Goal: Find contact information: Find contact information

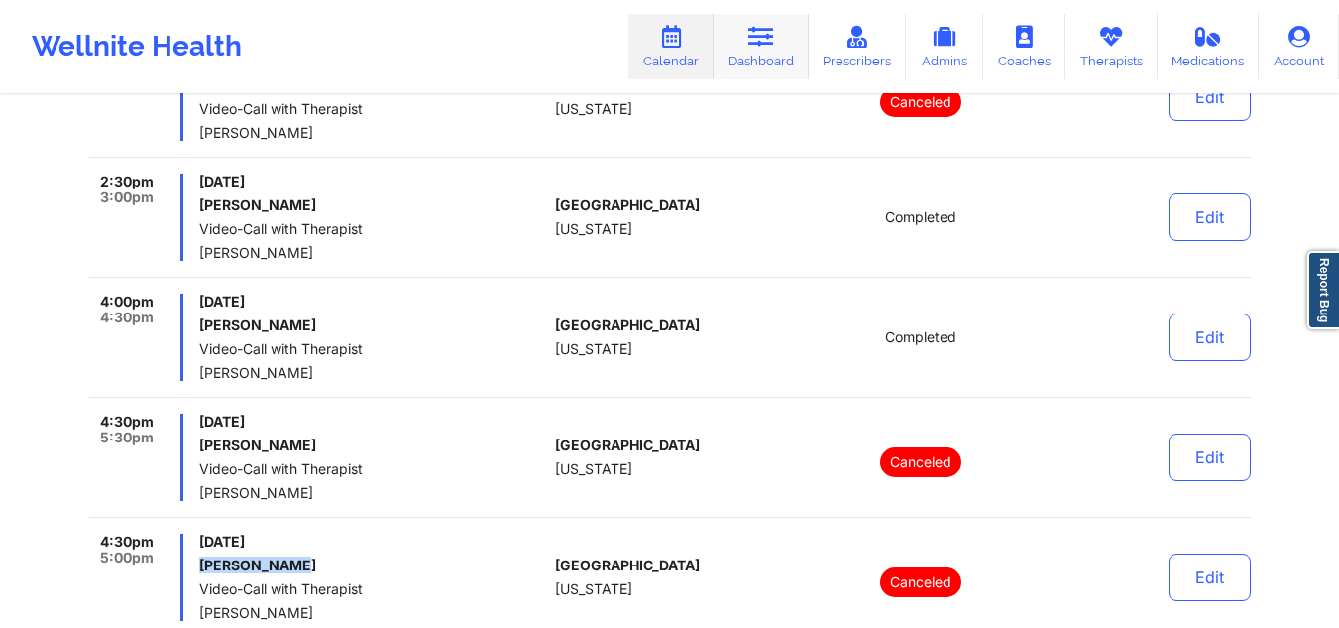
click at [774, 36] on icon at bounding box center [762, 37] width 26 height 22
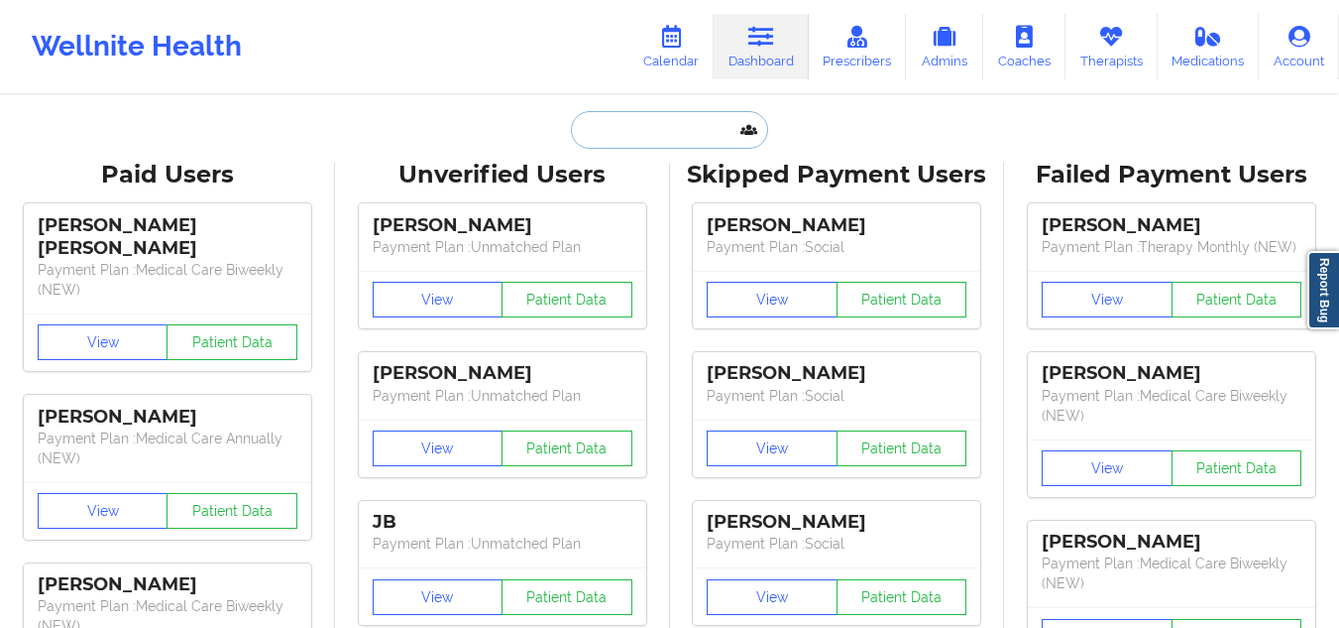
click at [648, 120] on input "text" at bounding box center [669, 130] width 196 height 38
paste input "[PERSON_NAME]"
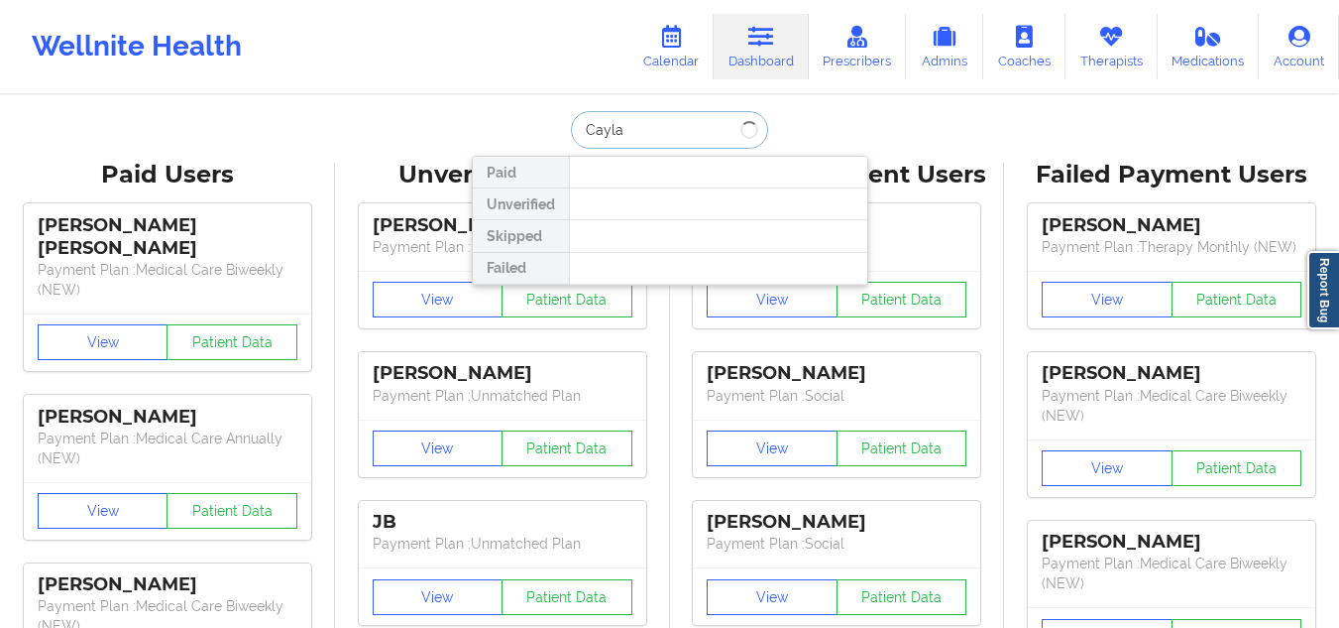
type input "Cayla"
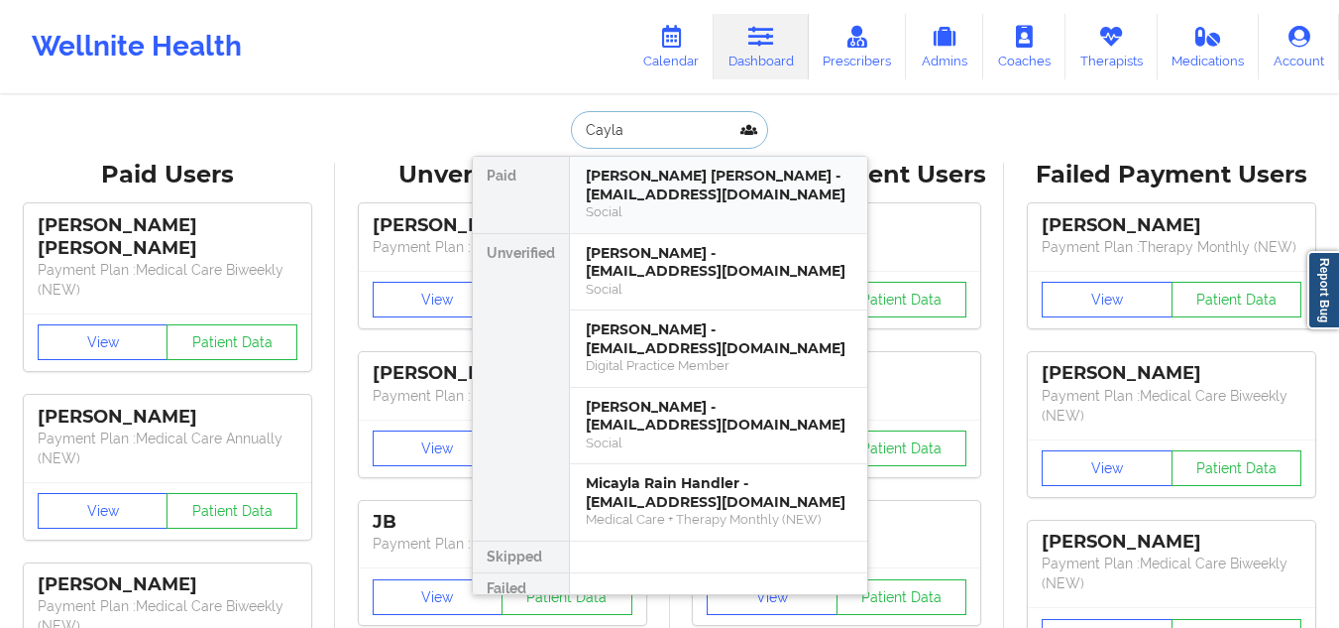
click at [721, 205] on div "Social" at bounding box center [719, 211] width 266 height 17
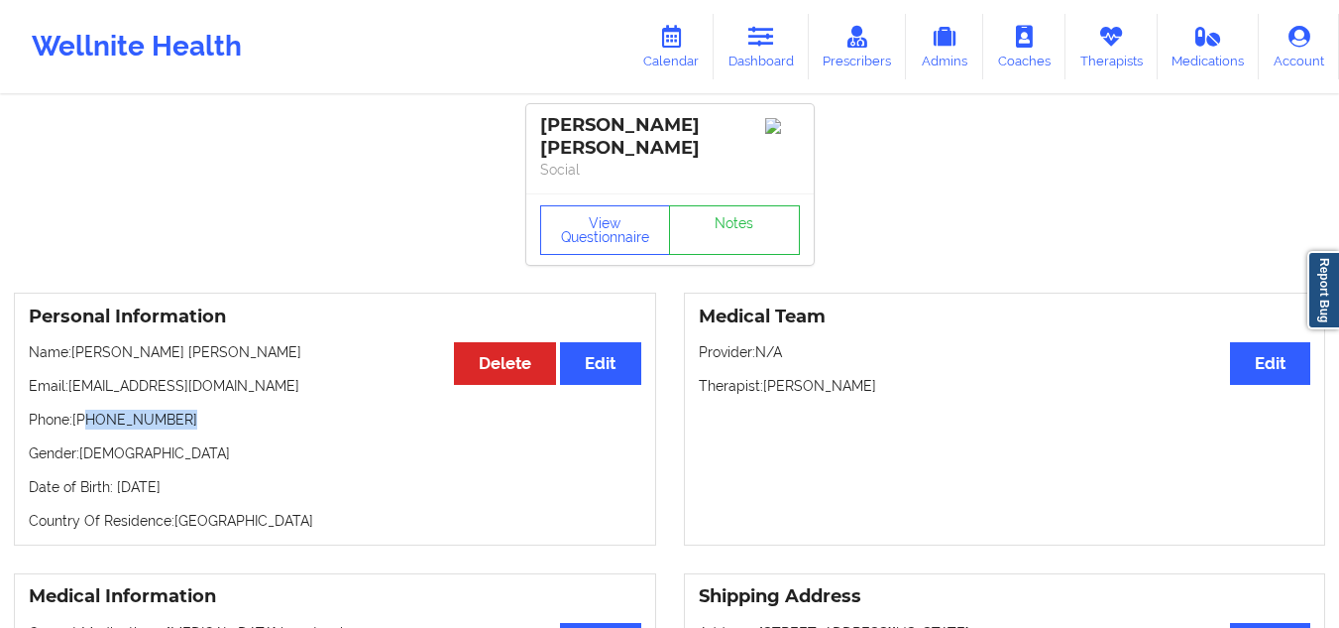
drag, startPoint x: 191, startPoint y: 402, endPoint x: 88, endPoint y: 407, distance: 103.3
click at [88, 409] on p "Phone: [PHONE_NUMBER]" at bounding box center [335, 419] width 613 height 20
copy p "[PHONE_NUMBER]"
drag, startPoint x: 256, startPoint y: 379, endPoint x: 72, endPoint y: 373, distance: 183.5
click at [72, 376] on p "Email: [EMAIL_ADDRESS][DOMAIN_NAME]" at bounding box center [335, 386] width 613 height 20
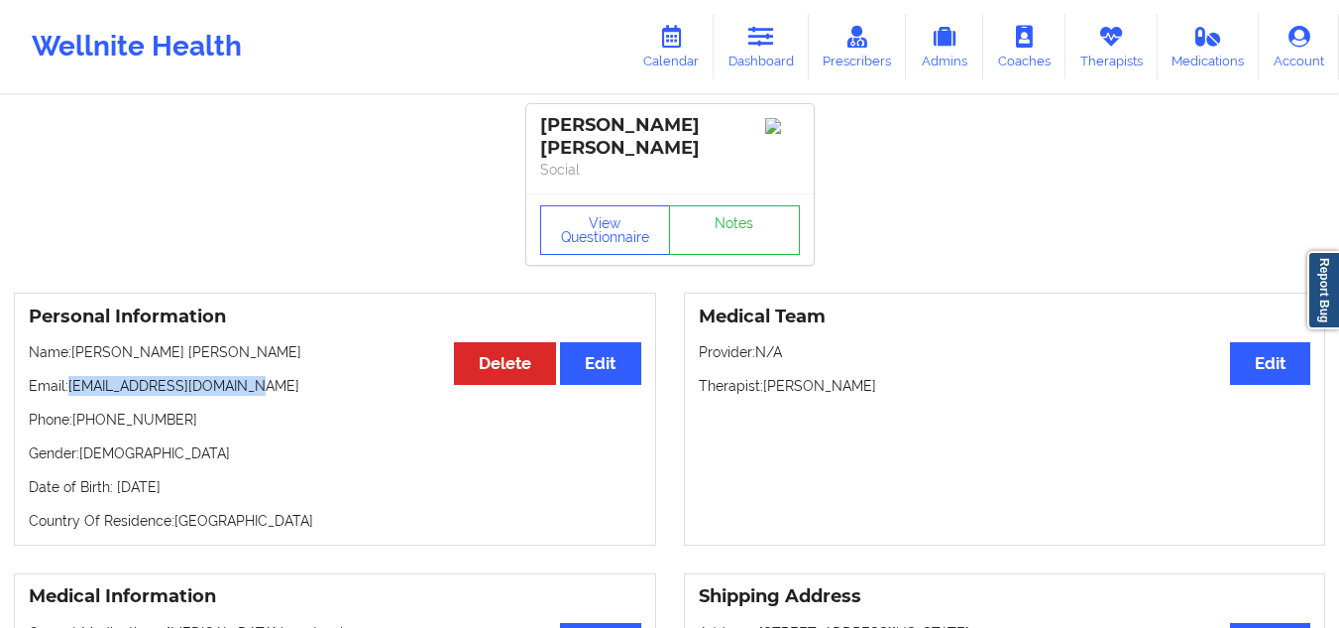
copy p "[EMAIL_ADDRESS][DOMAIN_NAME]"
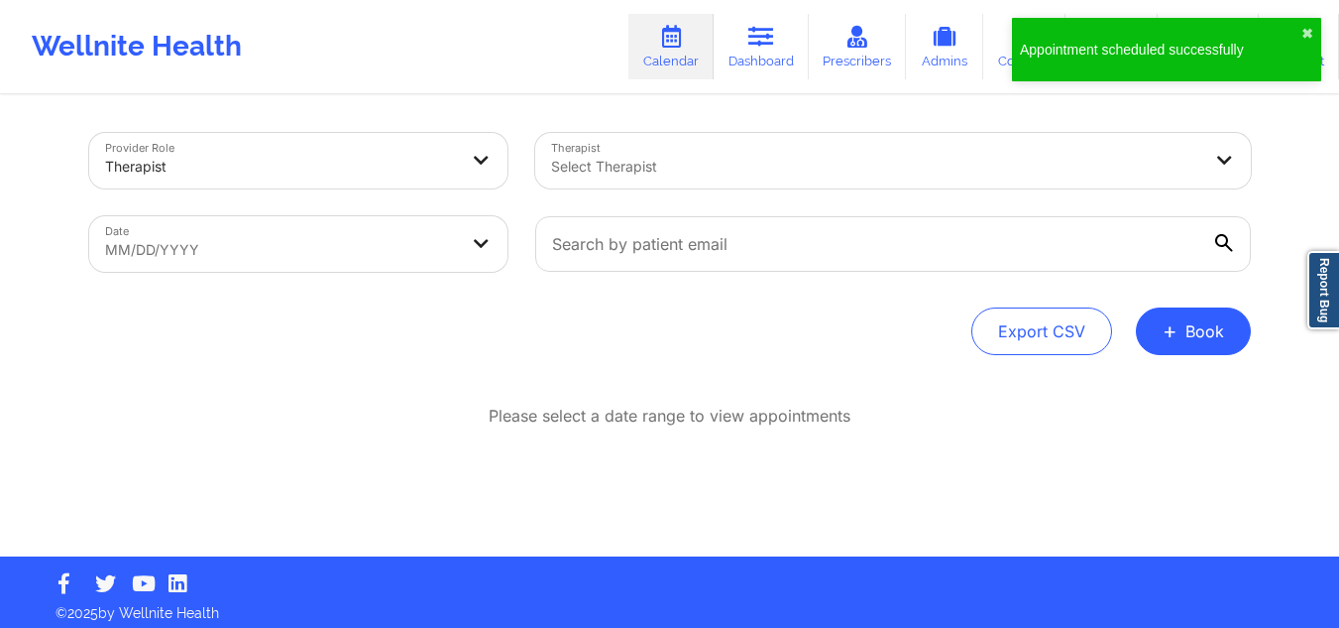
click at [788, 177] on div at bounding box center [876, 167] width 650 height 24
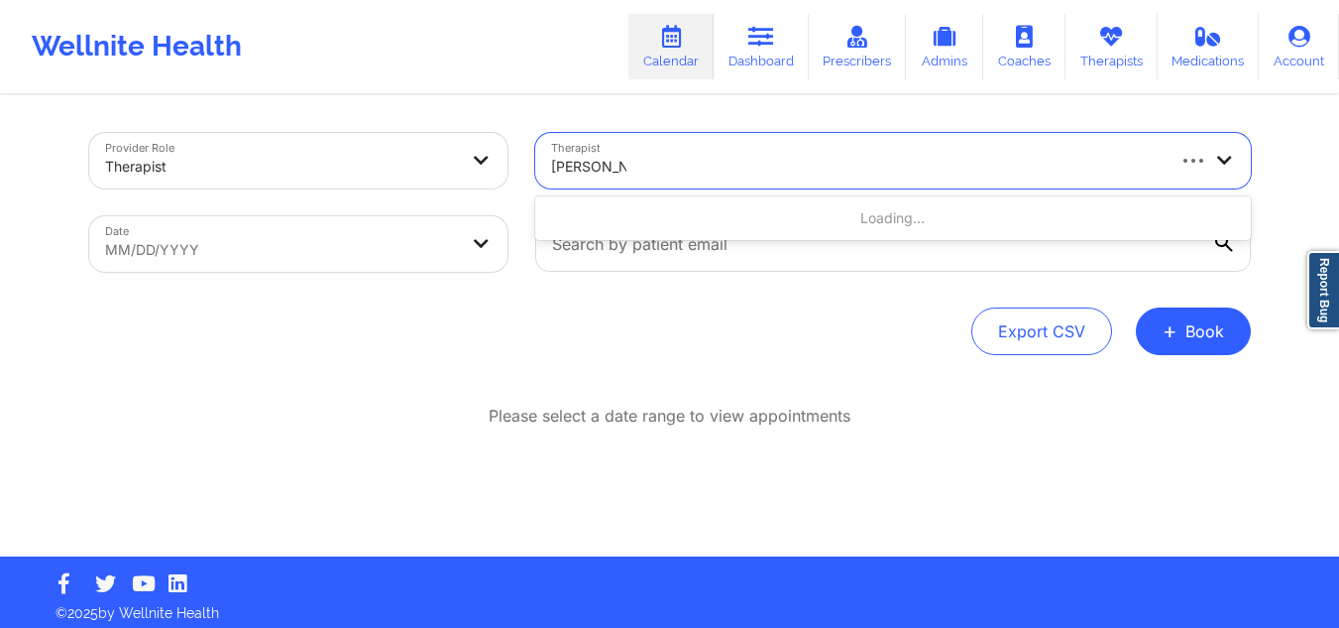
type input "melissa glenn"
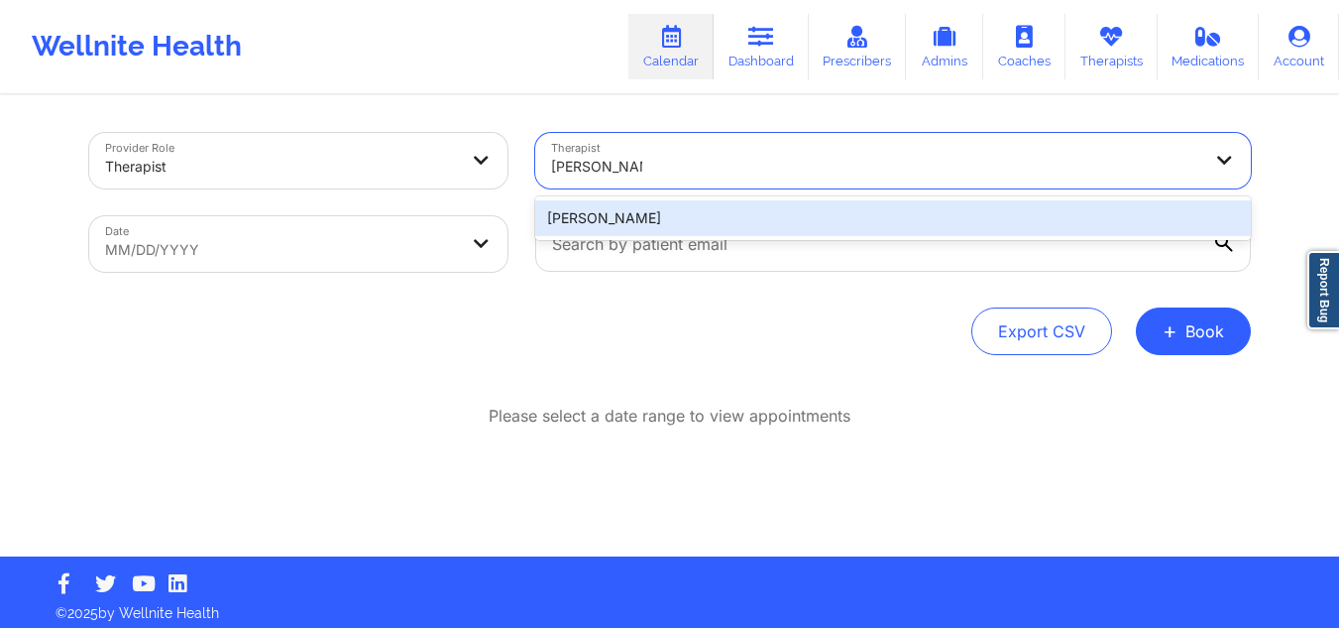
click at [719, 222] on div "[PERSON_NAME]" at bounding box center [893, 218] width 716 height 36
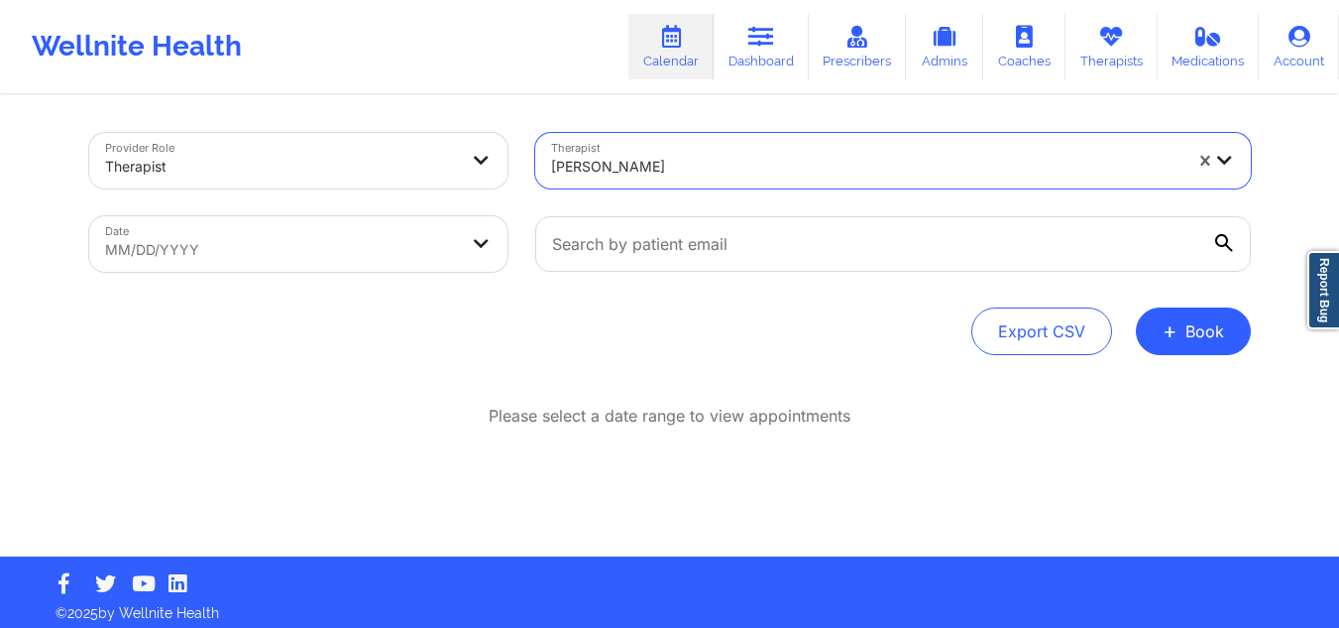
select select "2025-8"
select select "2025-9"
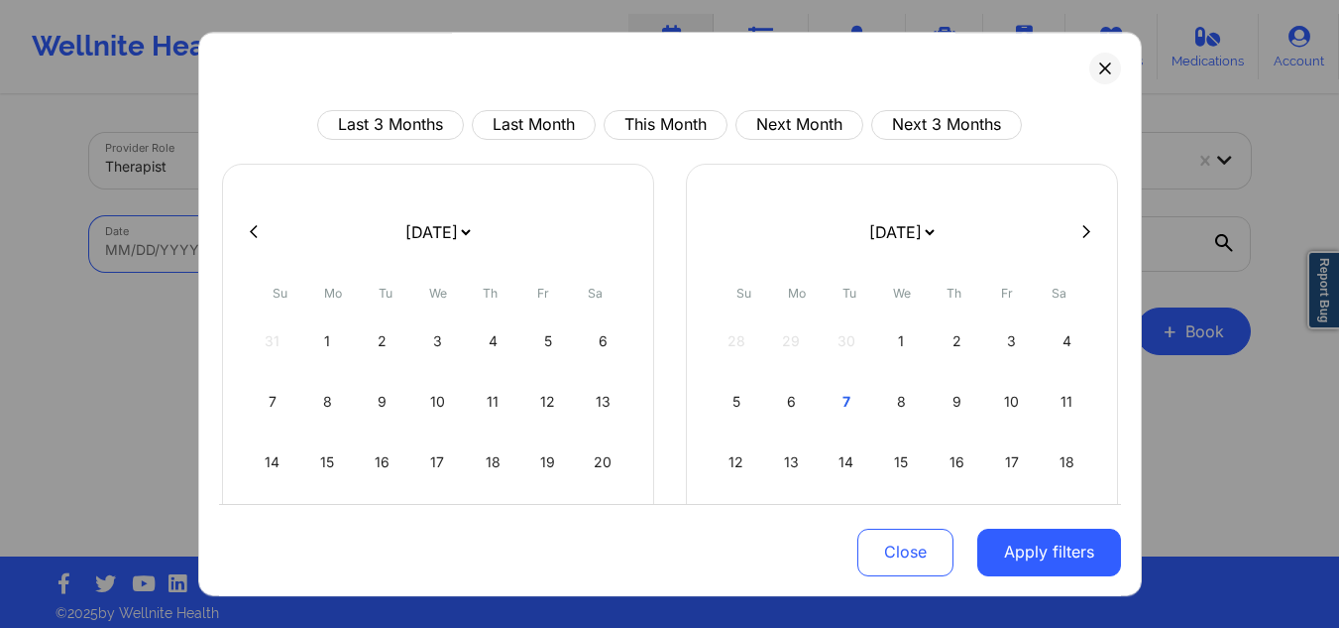
click at [377, 253] on body "Wellnite Health Calendar Dashboard Prescribers Admins Coaches Therapists Medica…" at bounding box center [669, 314] width 1339 height 628
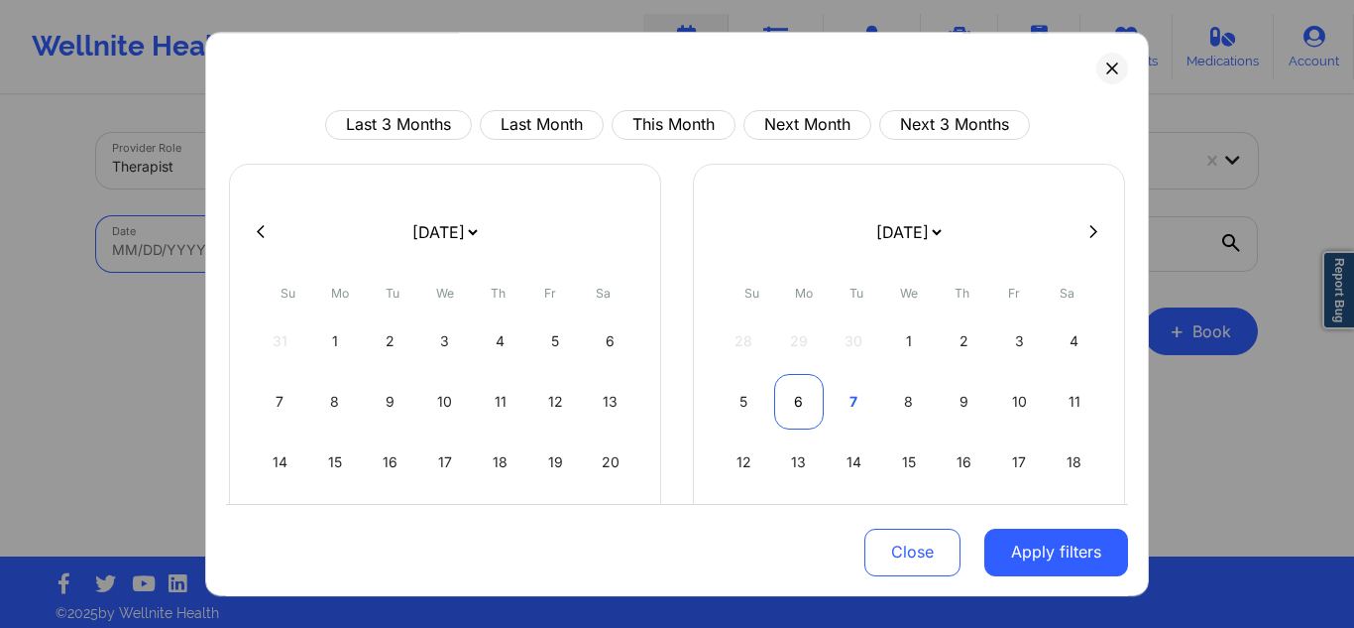
click at [805, 408] on div "6" at bounding box center [799, 402] width 51 height 56
select select "2025-9"
select select "2025-10"
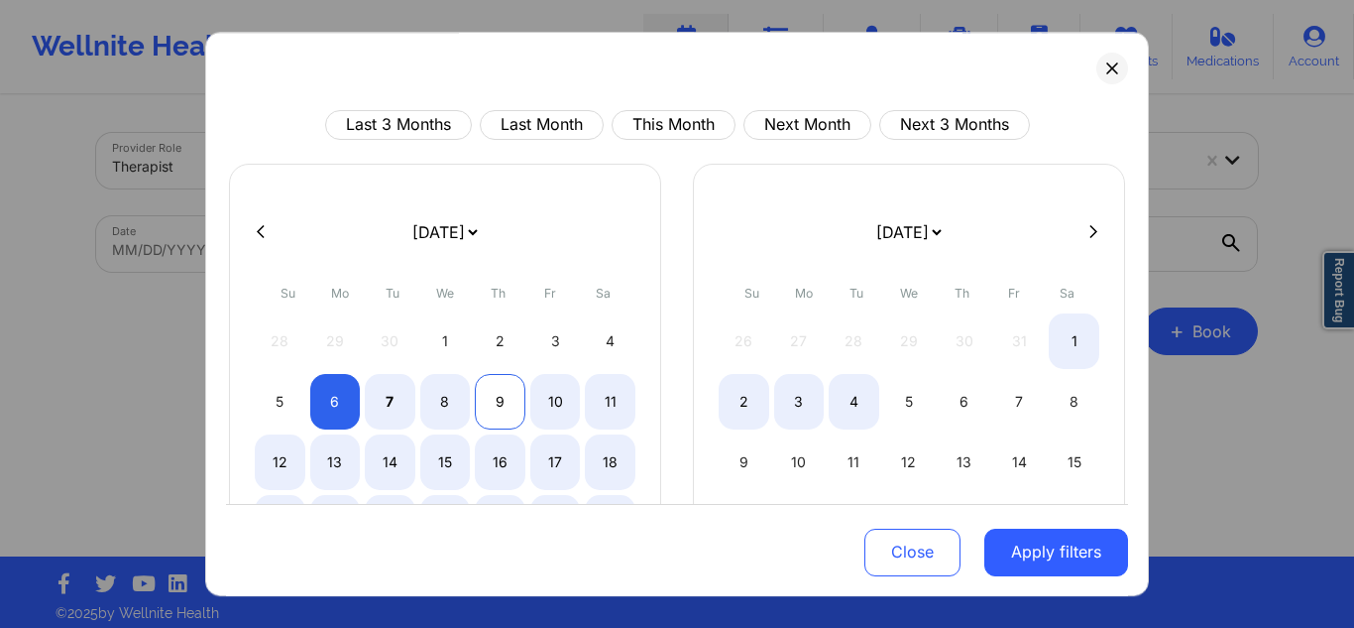
select select "2025-9"
select select "2025-10"
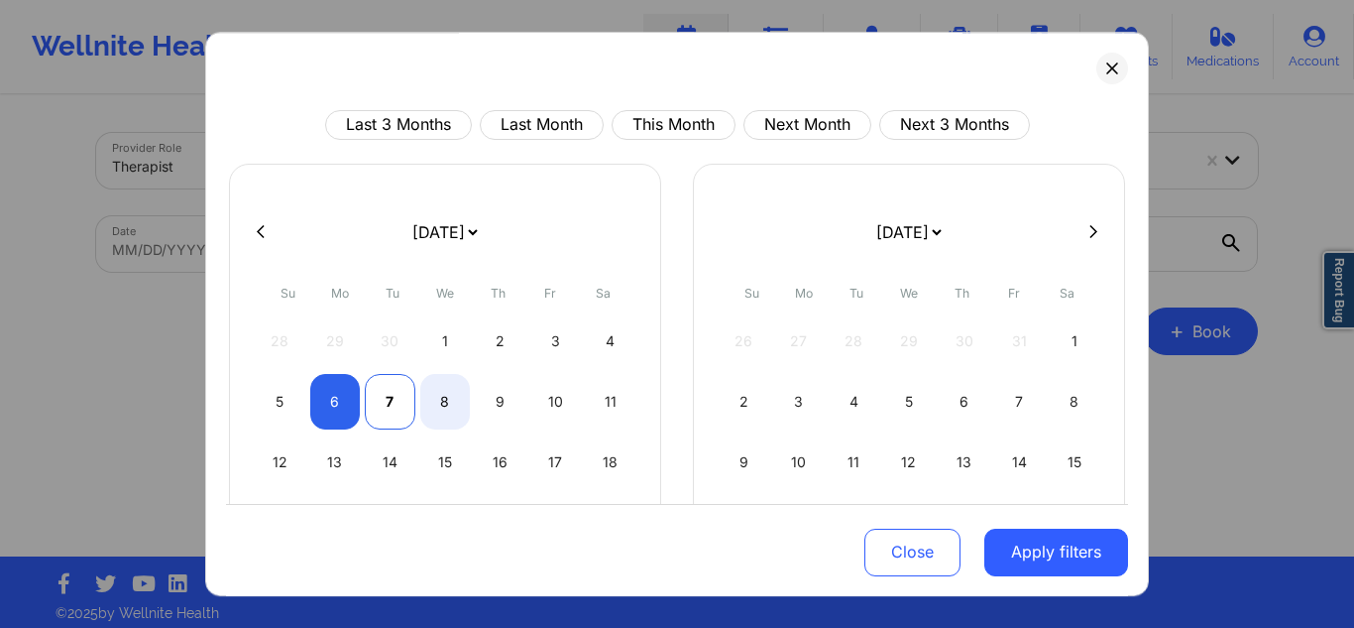
select select "2025-9"
select select "2025-10"
click at [383, 413] on div "7" at bounding box center [390, 402] width 51 height 56
select select "2025-9"
select select "2025-10"
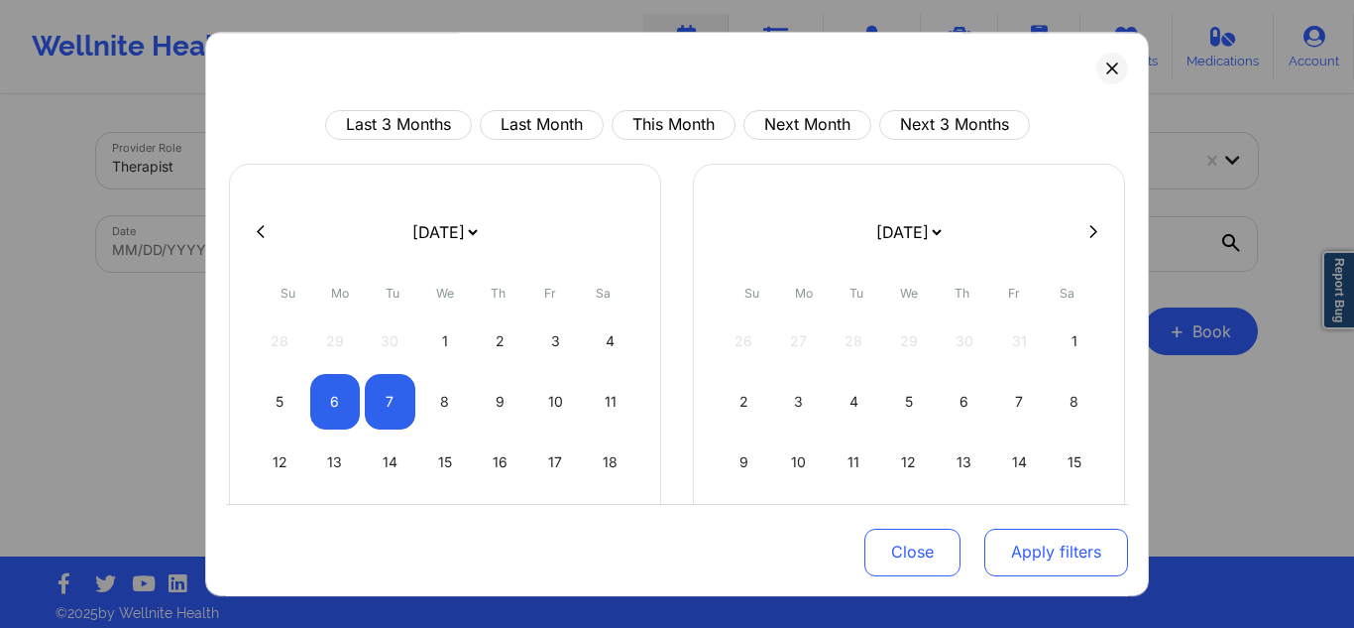
click at [1069, 541] on button "Apply filters" at bounding box center [1057, 551] width 144 height 48
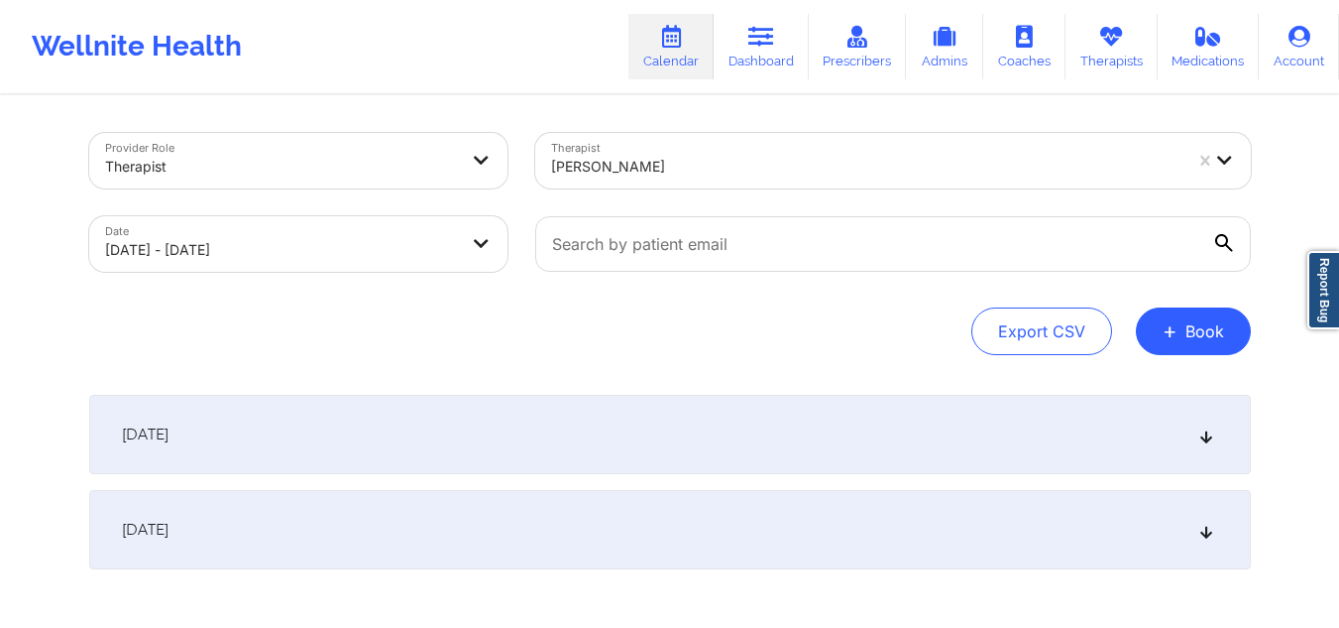
scroll to position [102, 0]
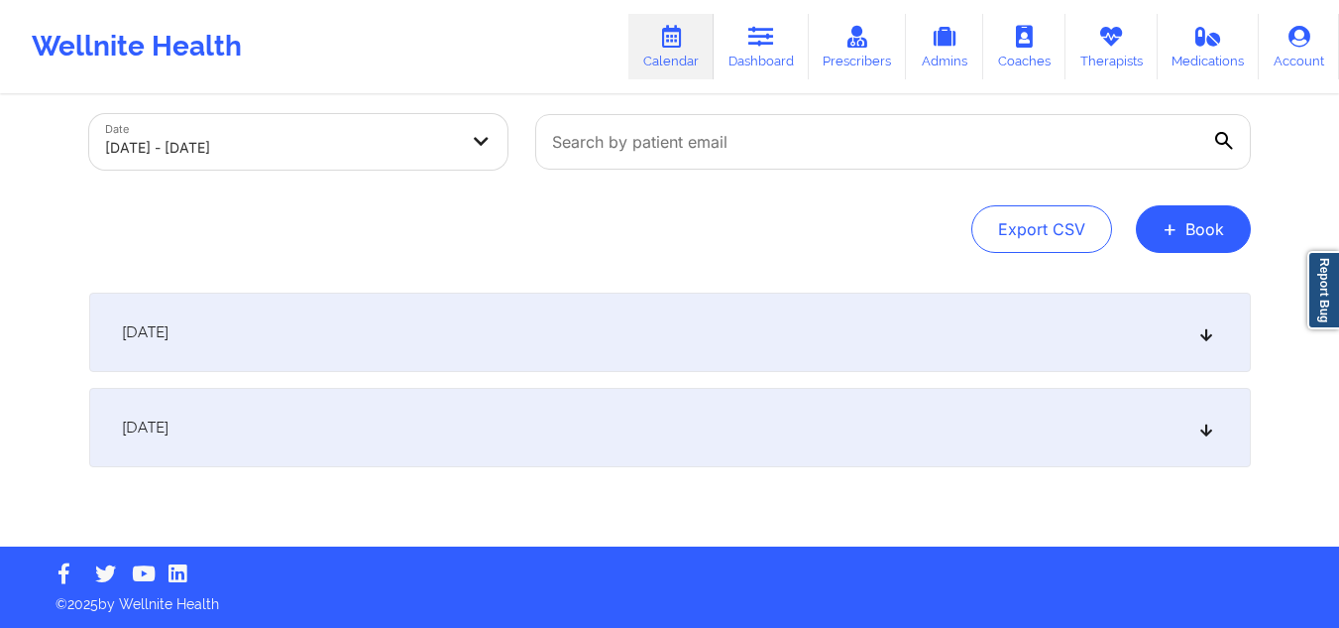
click at [738, 340] on div "[DATE]" at bounding box center [670, 331] width 1162 height 79
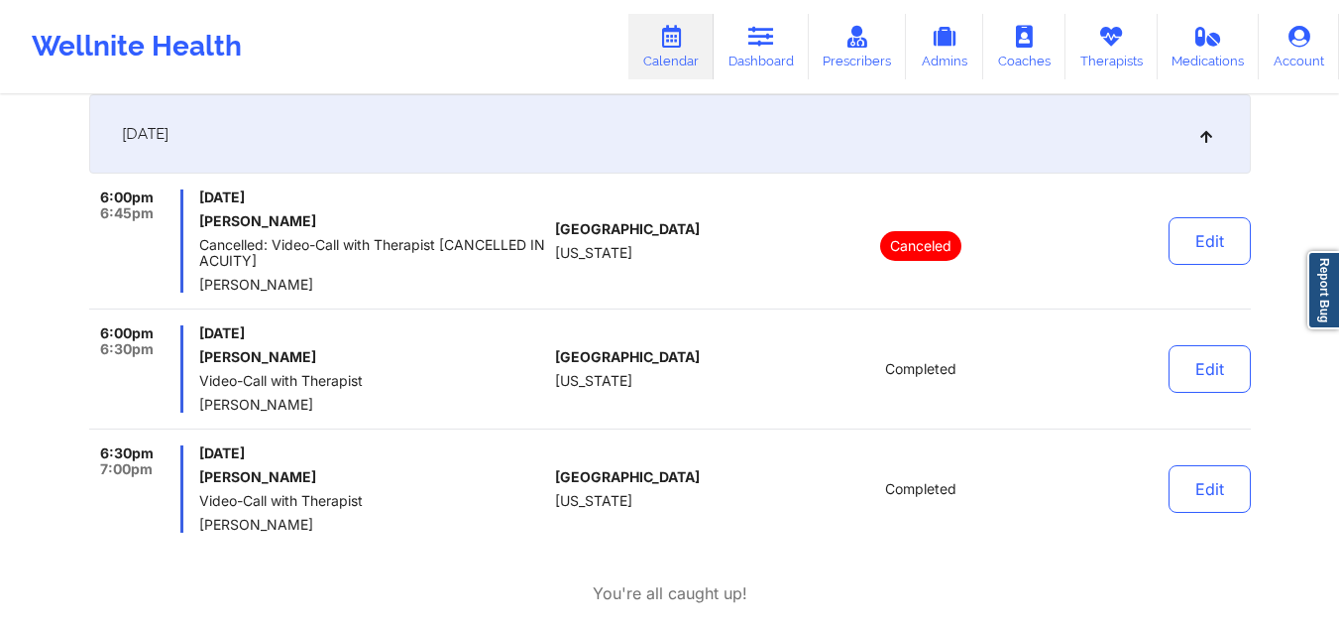
scroll to position [499, 0]
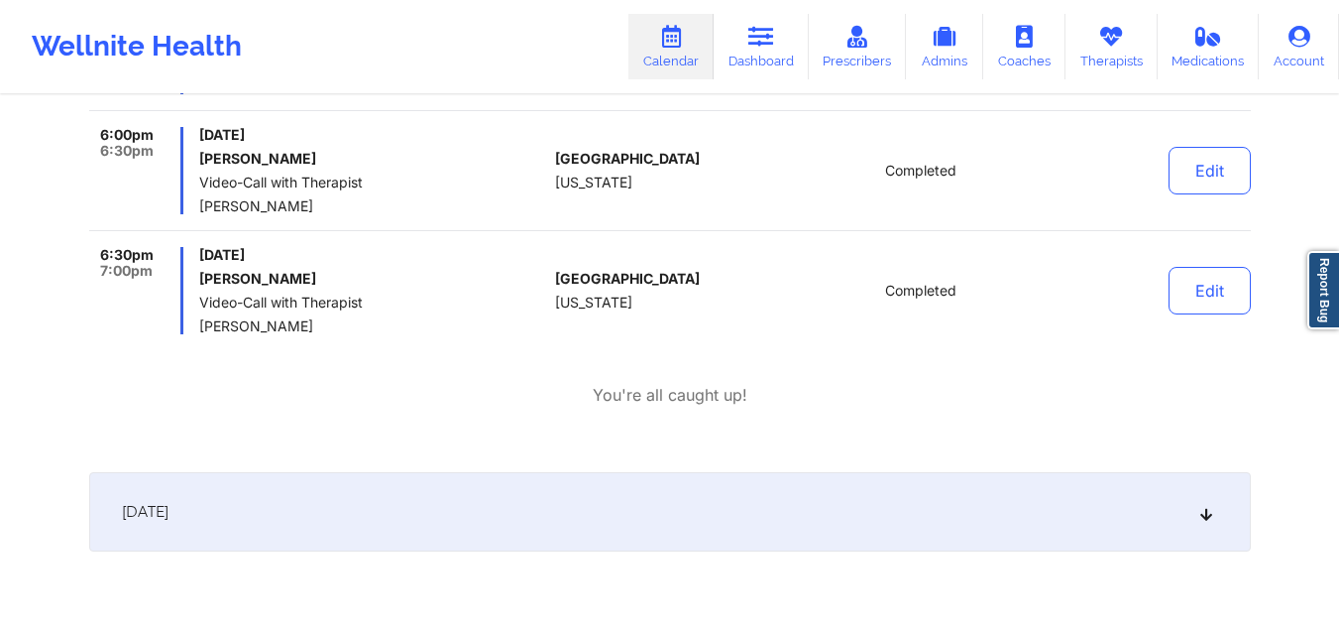
click at [405, 478] on div "[DATE]" at bounding box center [670, 511] width 1162 height 79
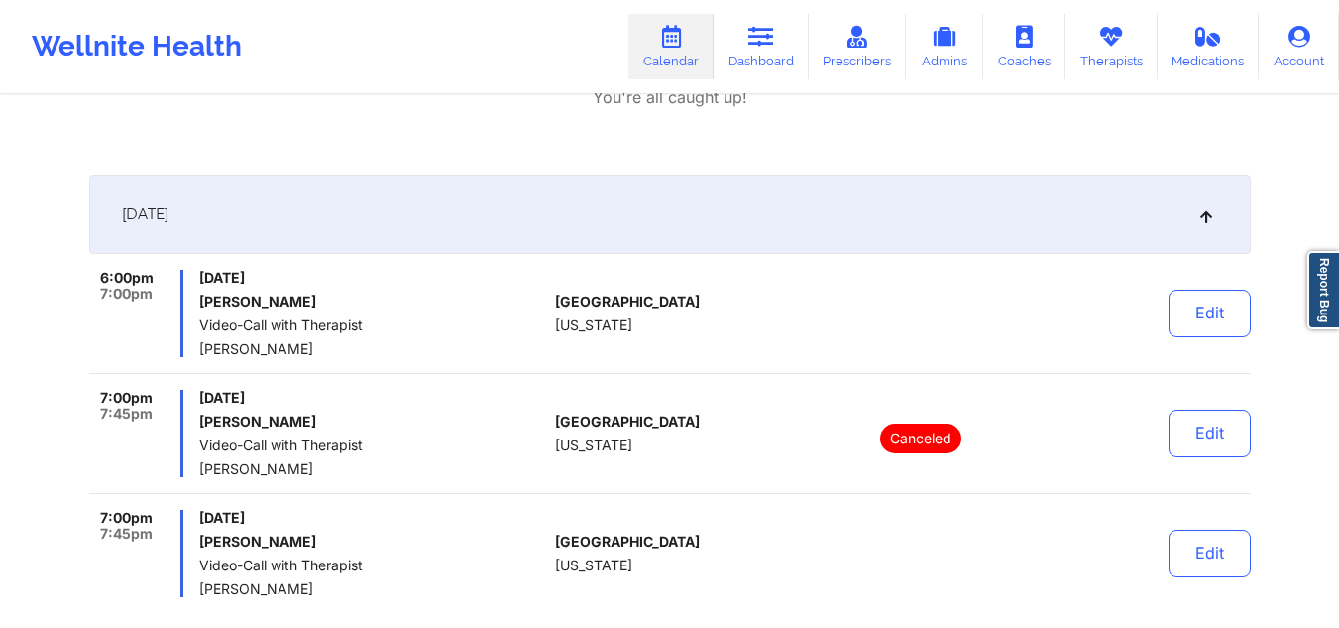
scroll to position [697, 0]
